Goal: Information Seeking & Learning: Learn about a topic

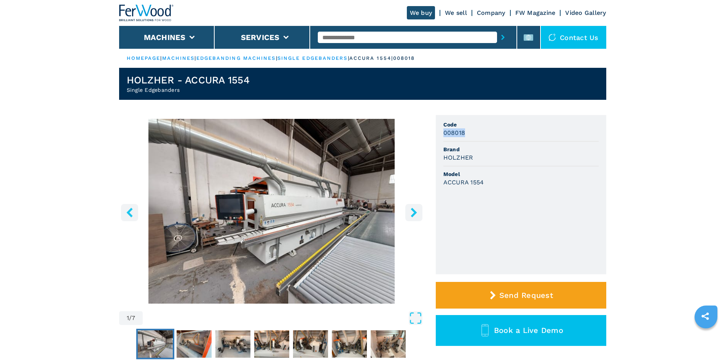
click at [492, 136] on div "008018" at bounding box center [521, 132] width 155 height 9
drag, startPoint x: 352, startPoint y: 34, endPoint x: 350, endPoint y: 37, distance: 4.1
click at [350, 37] on input "text" at bounding box center [407, 37] width 179 height 11
paste input "******"
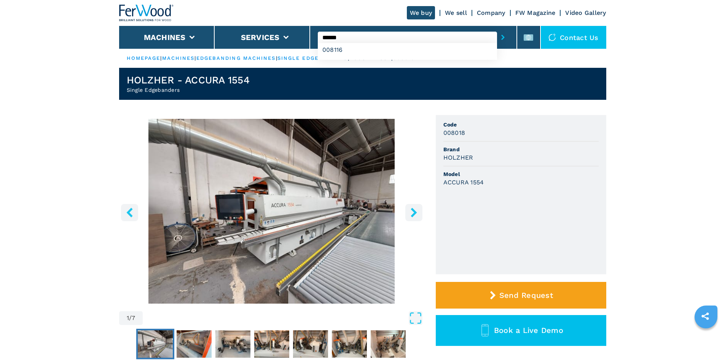
type input "******"
click at [497, 39] on button "submit-button" at bounding box center [503, 38] width 12 height 18
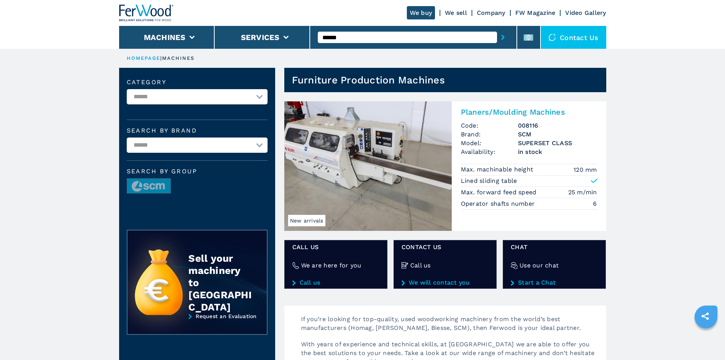
click at [549, 111] on h2 "Planers/Moulding Machines" at bounding box center [529, 111] width 136 height 9
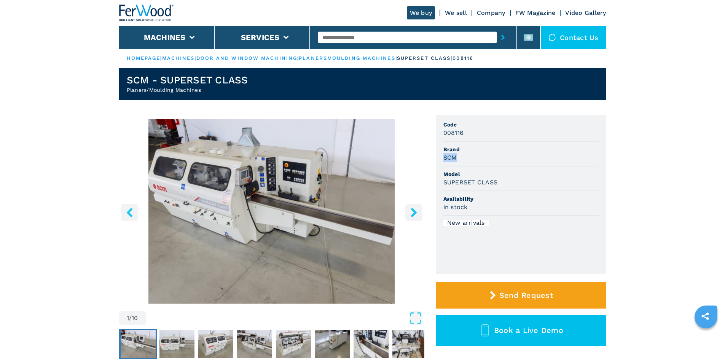
drag, startPoint x: 444, startPoint y: 158, endPoint x: 461, endPoint y: 157, distance: 17.2
click at [461, 157] on div "SCM" at bounding box center [521, 157] width 155 height 9
copy h3 "SCM"
drag, startPoint x: 481, startPoint y: 144, endPoint x: 473, endPoint y: 148, distance: 9.4
click at [480, 144] on li "Brand SCM" at bounding box center [521, 154] width 155 height 25
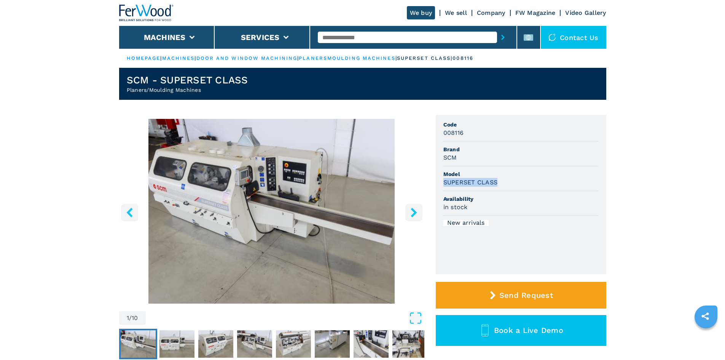
drag, startPoint x: 445, startPoint y: 184, endPoint x: 498, endPoint y: 186, distance: 53.7
click at [498, 186] on div "SUPERSET CLASS" at bounding box center [521, 182] width 155 height 9
copy h3 "SUPERSET CLASS"
click at [499, 169] on li "Model SUPERSET CLASS" at bounding box center [521, 178] width 155 height 25
drag, startPoint x: 442, startPoint y: 134, endPoint x: 463, endPoint y: 133, distance: 20.6
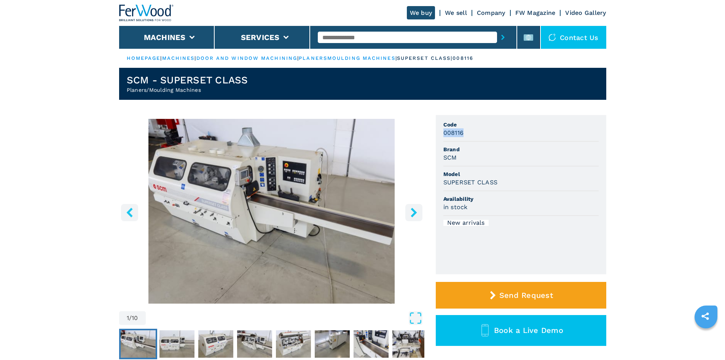
click at [463, 133] on ul "Code 008116 Brand SCM Model SUPERSET CLASS Availability in stock New arrivals" at bounding box center [521, 194] width 171 height 159
copy h3 "008116"
click at [527, 142] on li "Brand SCM" at bounding box center [521, 154] width 155 height 25
